Goal: Task Accomplishment & Management: Manage account settings

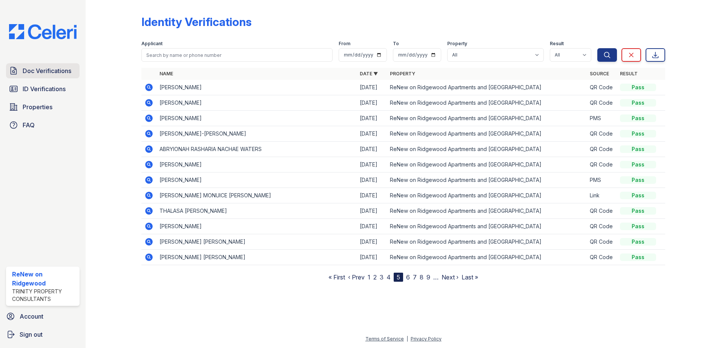
click at [49, 71] on span "Doc Verifications" at bounding box center [47, 70] width 49 height 9
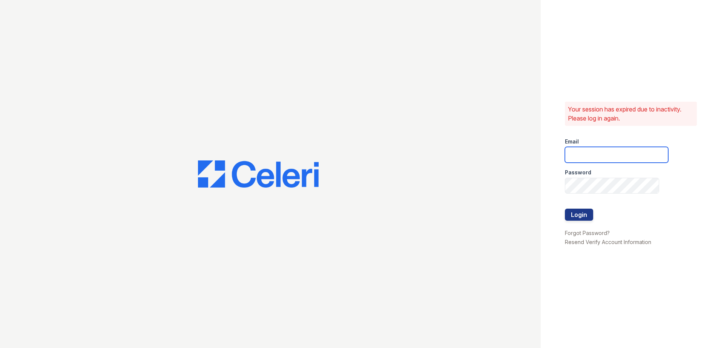
type input "[EMAIL_ADDRESS][DOMAIN_NAME]"
click at [581, 216] on button "Login" at bounding box center [579, 215] width 28 height 12
